Goal: Check status: Check status

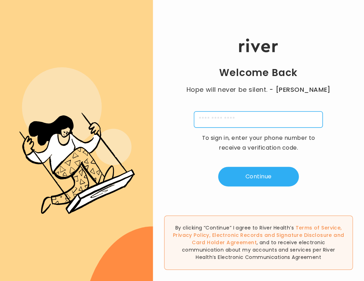
click at [205, 119] on input "tel" at bounding box center [258, 120] width 129 height 16
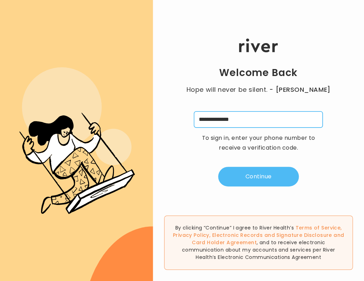
type input "**********"
click at [248, 176] on button "Continue" at bounding box center [258, 177] width 81 height 20
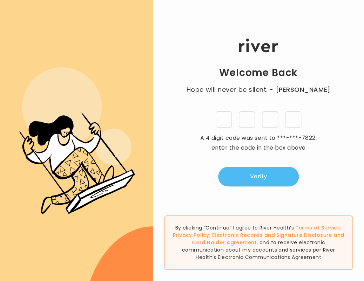
type input "*"
click at [250, 176] on button "Verify" at bounding box center [258, 177] width 81 height 20
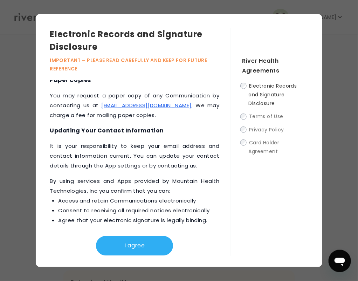
scroll to position [465, 0]
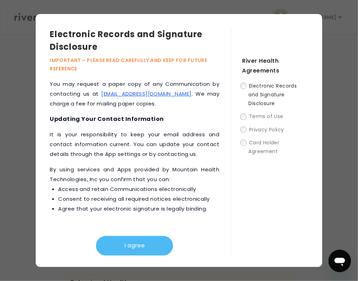
click at [128, 242] on button "I agree" at bounding box center [134, 246] width 77 height 20
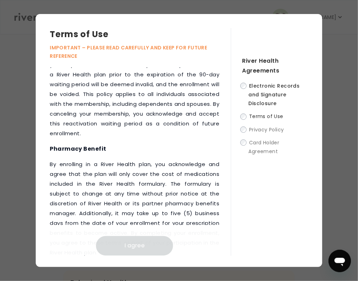
scroll to position [1392, 0]
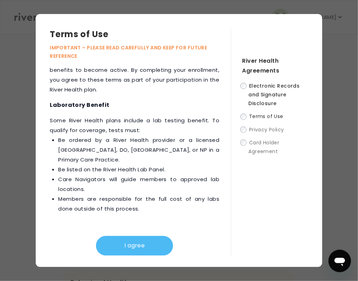
click at [138, 244] on button "I agree" at bounding box center [134, 246] width 77 height 20
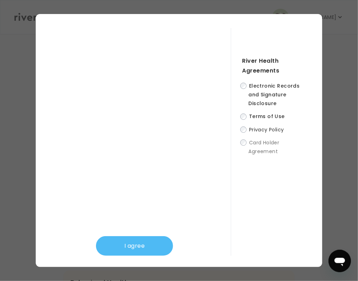
click at [131, 244] on button "I agree" at bounding box center [134, 246] width 77 height 20
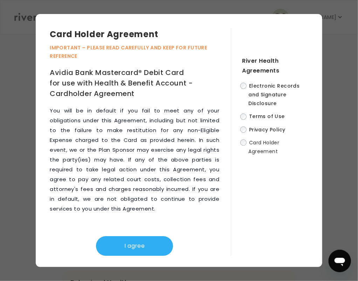
scroll to position [5318, 0]
click at [149, 246] on button "I agree" at bounding box center [134, 246] width 77 height 20
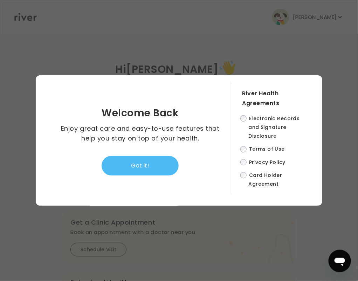
click at [140, 163] on button "Got it!" at bounding box center [140, 166] width 77 height 20
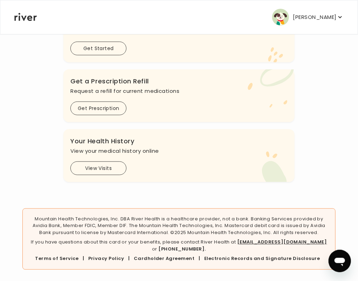
scroll to position [302, 0]
click at [340, 17] on icon "button" at bounding box center [341, 17] width 4 height 2
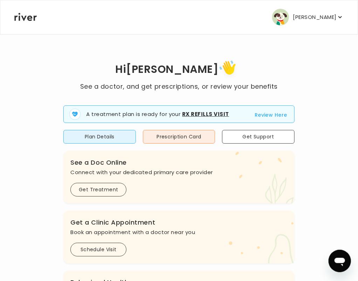
scroll to position [0, 0]
click at [223, 65] on icon at bounding box center [230, 69] width 15 height 14
click at [301, 15] on p "[PERSON_NAME]" at bounding box center [315, 17] width 43 height 10
click at [69, 193] on div "Hi [PERSON_NAME] See a doctor, and get prescriptions, or review your benefits A…" at bounding box center [179, 250] width 330 height 385
click at [289, 214] on div "Hi [PERSON_NAME] See a doctor, and get prescriptions, or review your benefits A…" at bounding box center [179, 250] width 330 height 385
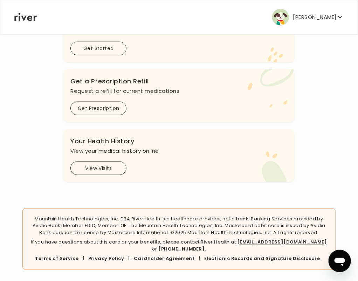
scroll to position [302, 0]
click at [127, 169] on button "View Visits" at bounding box center [99, 169] width 56 height 14
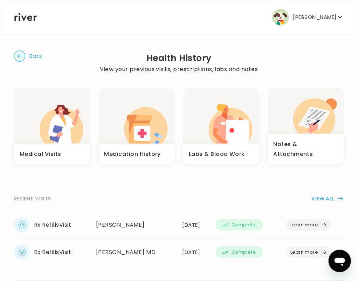
drag, startPoint x: 340, startPoint y: 243, endPoint x: 338, endPoint y: 228, distance: 15.2
click at [274, 145] on h3 "Notes & Attachments" at bounding box center [306, 150] width 65 height 20
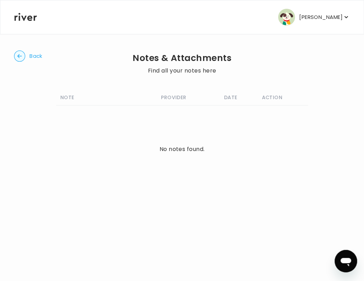
click at [18, 53] on circle "button" at bounding box center [19, 56] width 11 height 11
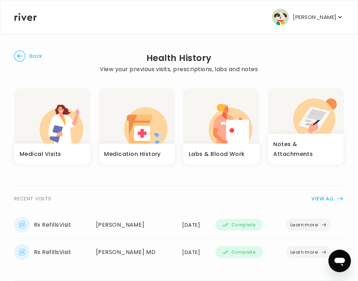
click at [61, 155] on h3 "Medical Visits" at bounding box center [41, 154] width 42 height 10
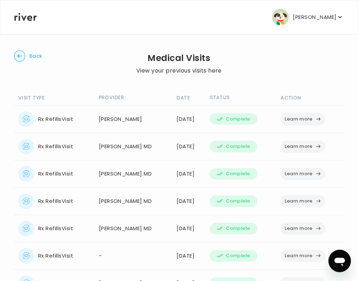
click at [281, 118] on button "Learn more" at bounding box center [303, 119] width 45 height 12
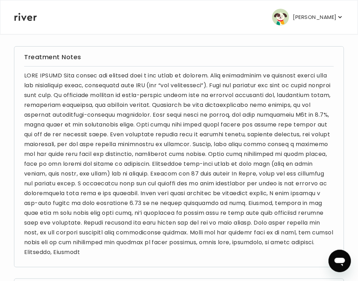
scroll to position [42, 0]
